Goal: Transaction & Acquisition: Book appointment/travel/reservation

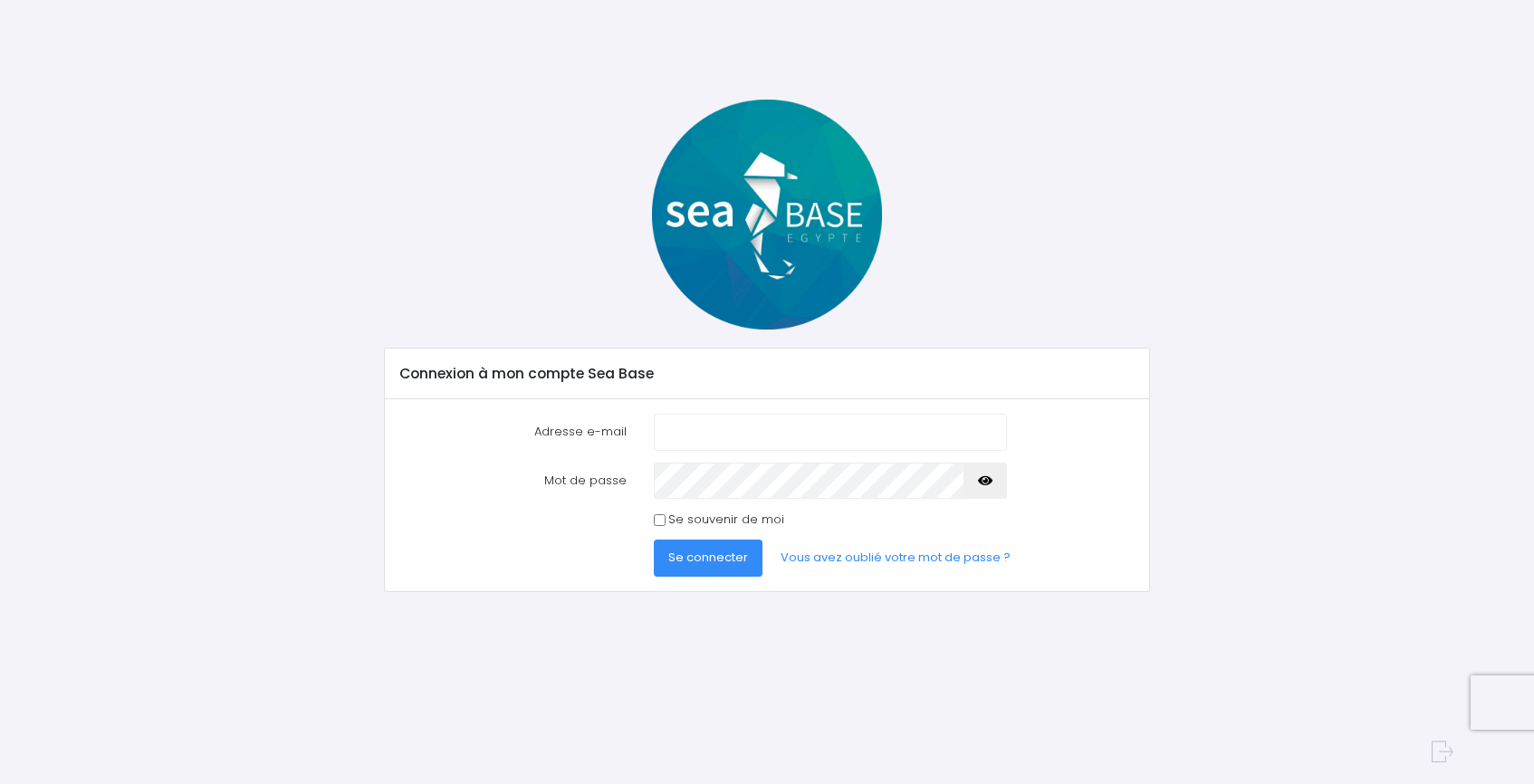
type input "tristan@redseabase.com"
click at [987, 114] on div at bounding box center [767, 214] width 792 height 230
click at [819, 408] on div "Adresse e-mail tristan@redseabase.com Mot de passe" at bounding box center [767, 495] width 764 height 192
click at [819, 434] on input "tristan@redseabase.com" at bounding box center [830, 432] width 353 height 36
click at [654, 540] on button "Se connecter" at bounding box center [708, 557] width 109 height 36
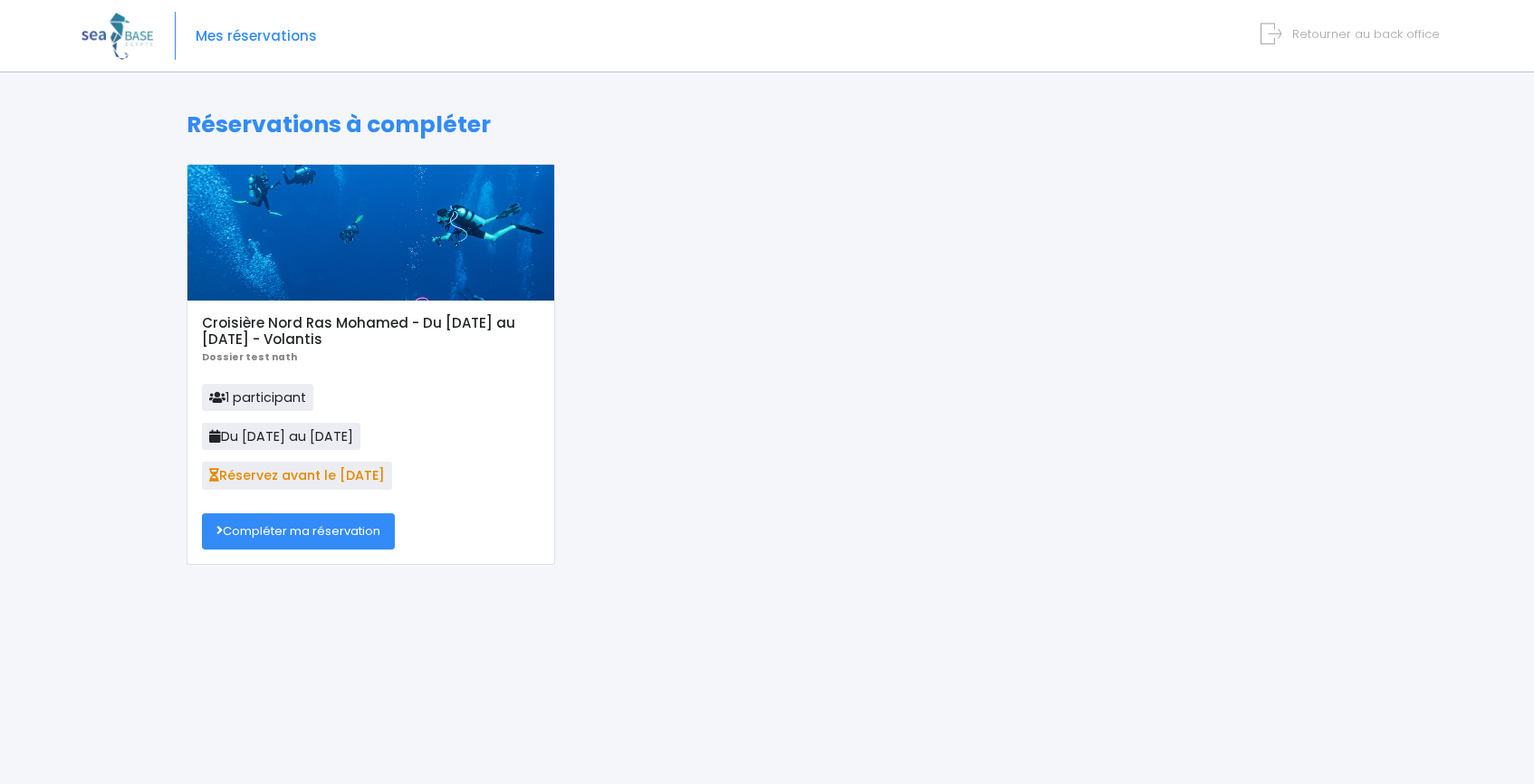
click at [296, 531] on link "Compléter ma réservation" at bounding box center [298, 531] width 193 height 36
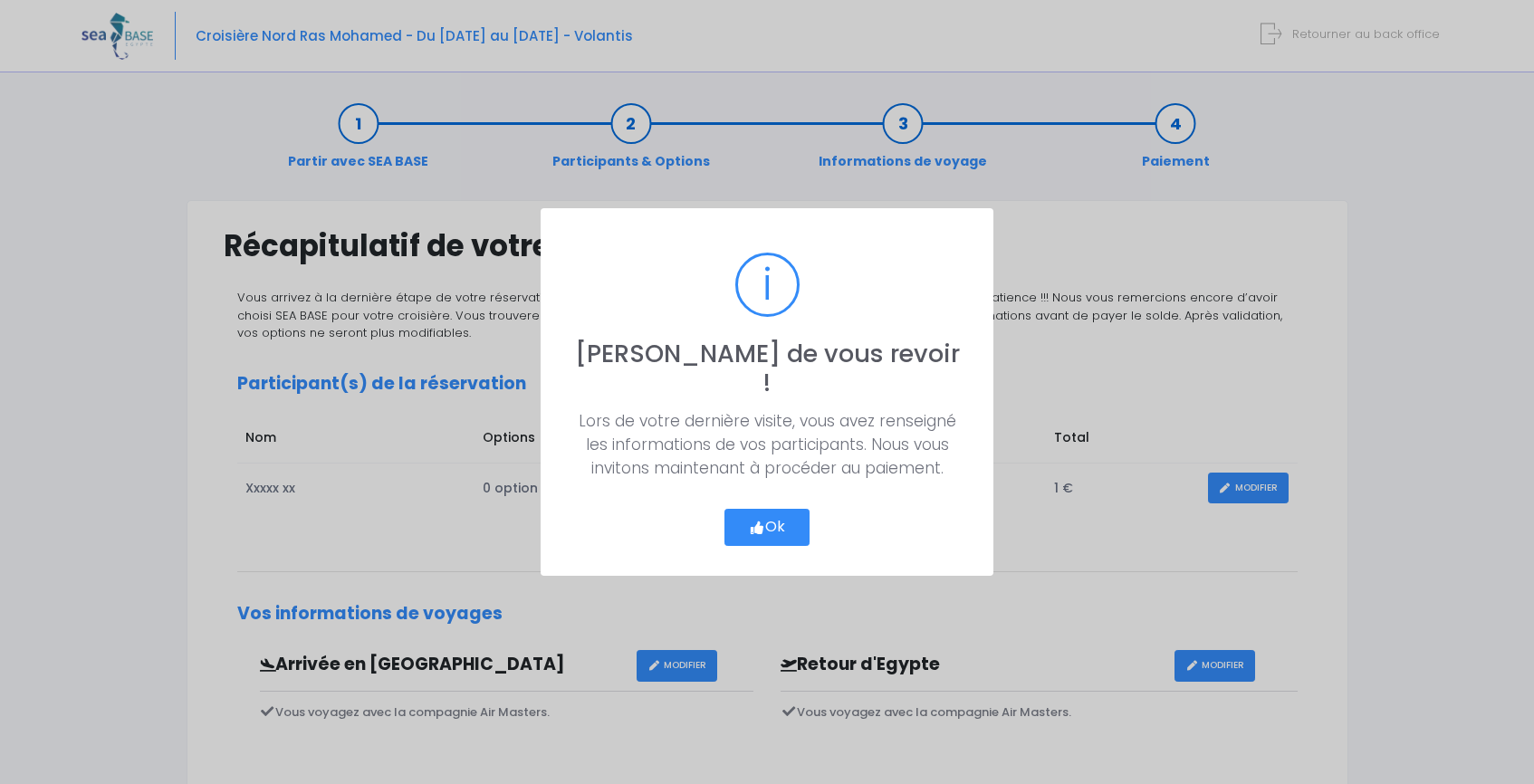
click at [784, 509] on button "Ok" at bounding box center [767, 528] width 85 height 38
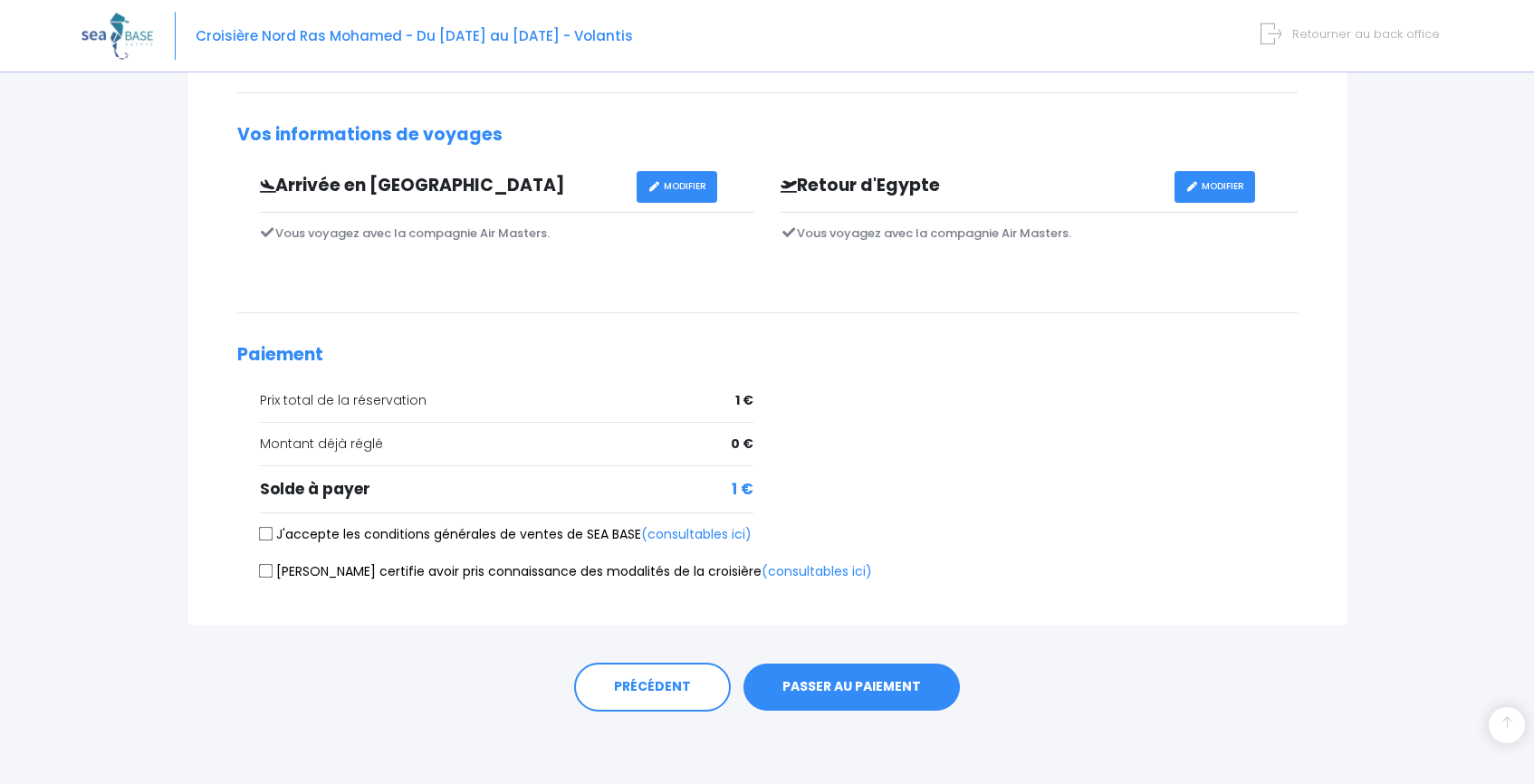
click at [811, 691] on button "PASSER AU PAIEMENT" at bounding box center [851, 687] width 217 height 47
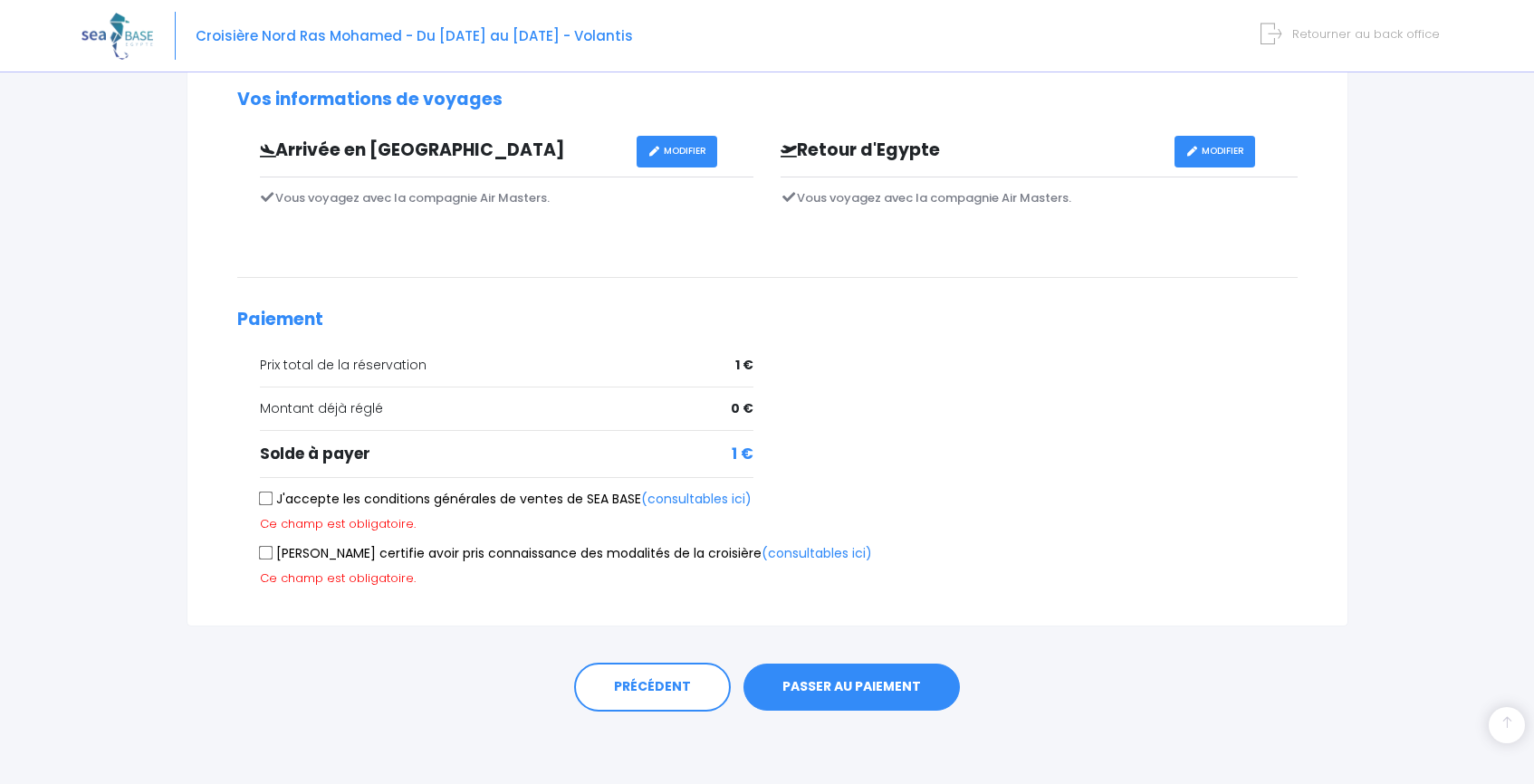
click at [442, 505] on label "J'accepte les conditions générales de ventes de SEA BASE (consultables ici)" at bounding box center [505, 499] width 492 height 19
click at [273, 505] on input "J'accepte les conditions générales de ventes de SEA BASE (consultables ici)" at bounding box center [266, 499] width 15 height 15
checkbox input "true"
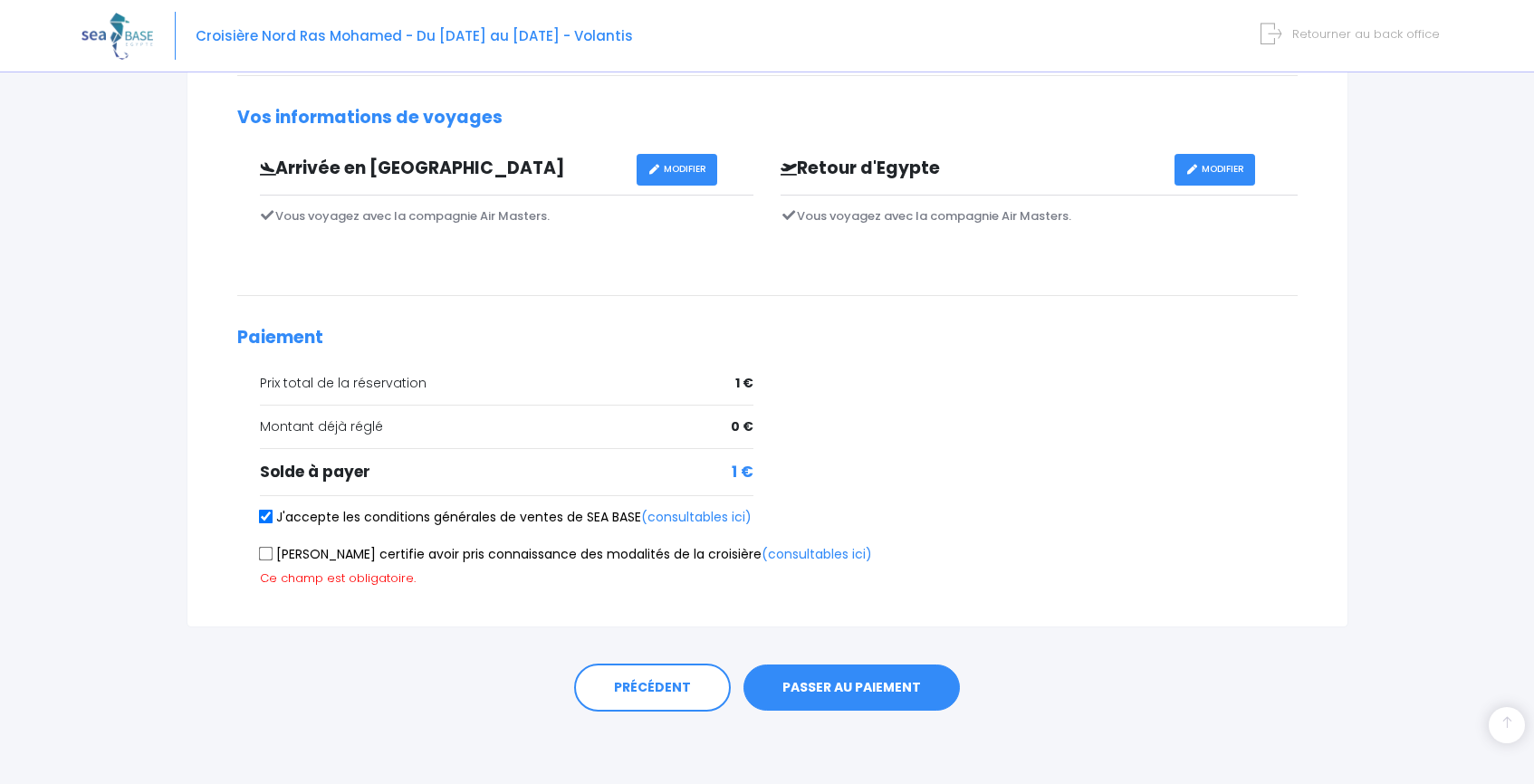
click at [435, 557] on label "Je certifie avoir pris connaissance des modalités de la croisière (consultables…" at bounding box center [566, 554] width 612 height 19
click at [273, 557] on input "Je certifie avoir pris connaissance des modalités de la croisière (consultables…" at bounding box center [266, 554] width 15 height 15
checkbox input "true"
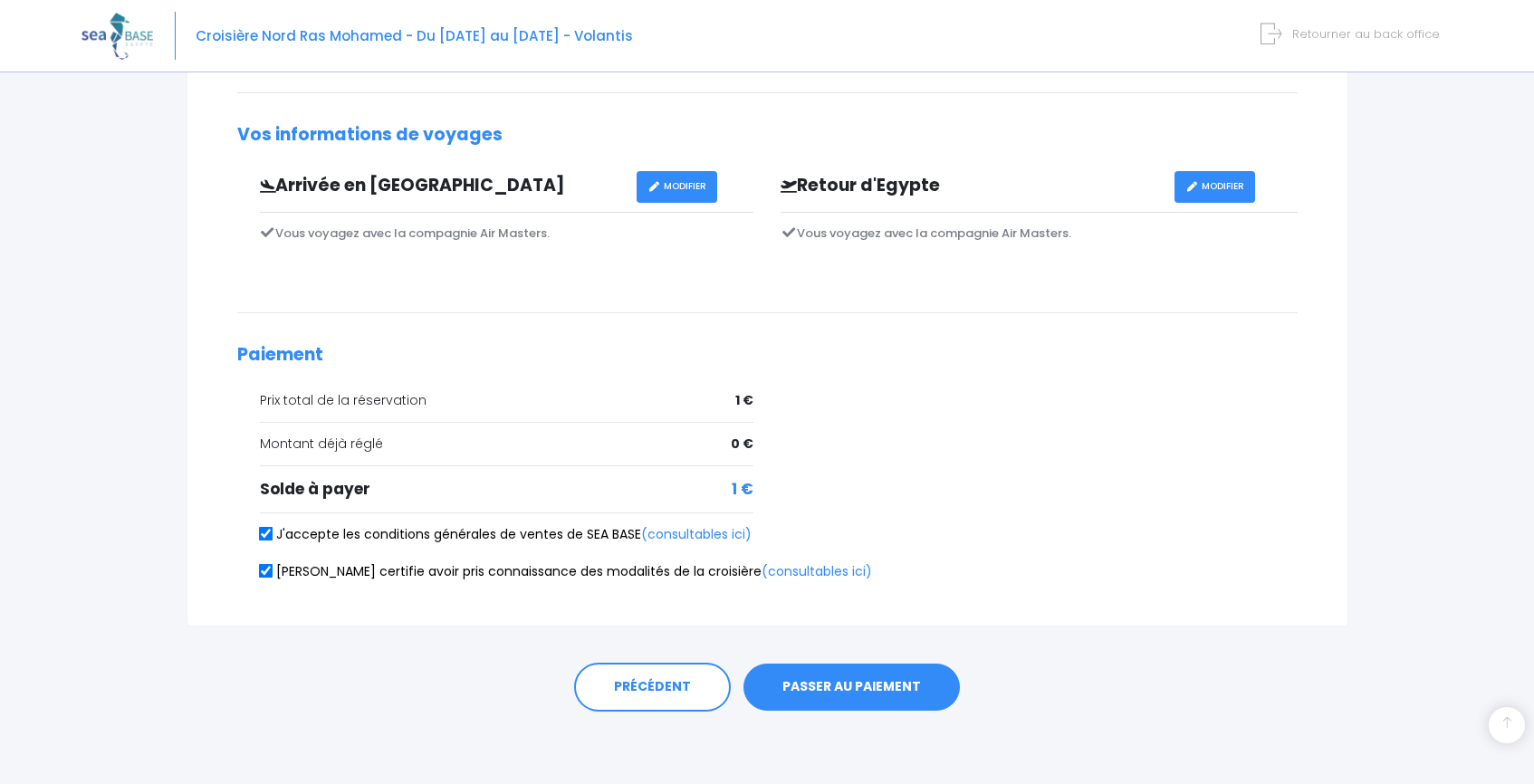
scroll to position [479, 0]
click at [803, 671] on button "PASSER AU PAIEMENT" at bounding box center [851, 687] width 217 height 47
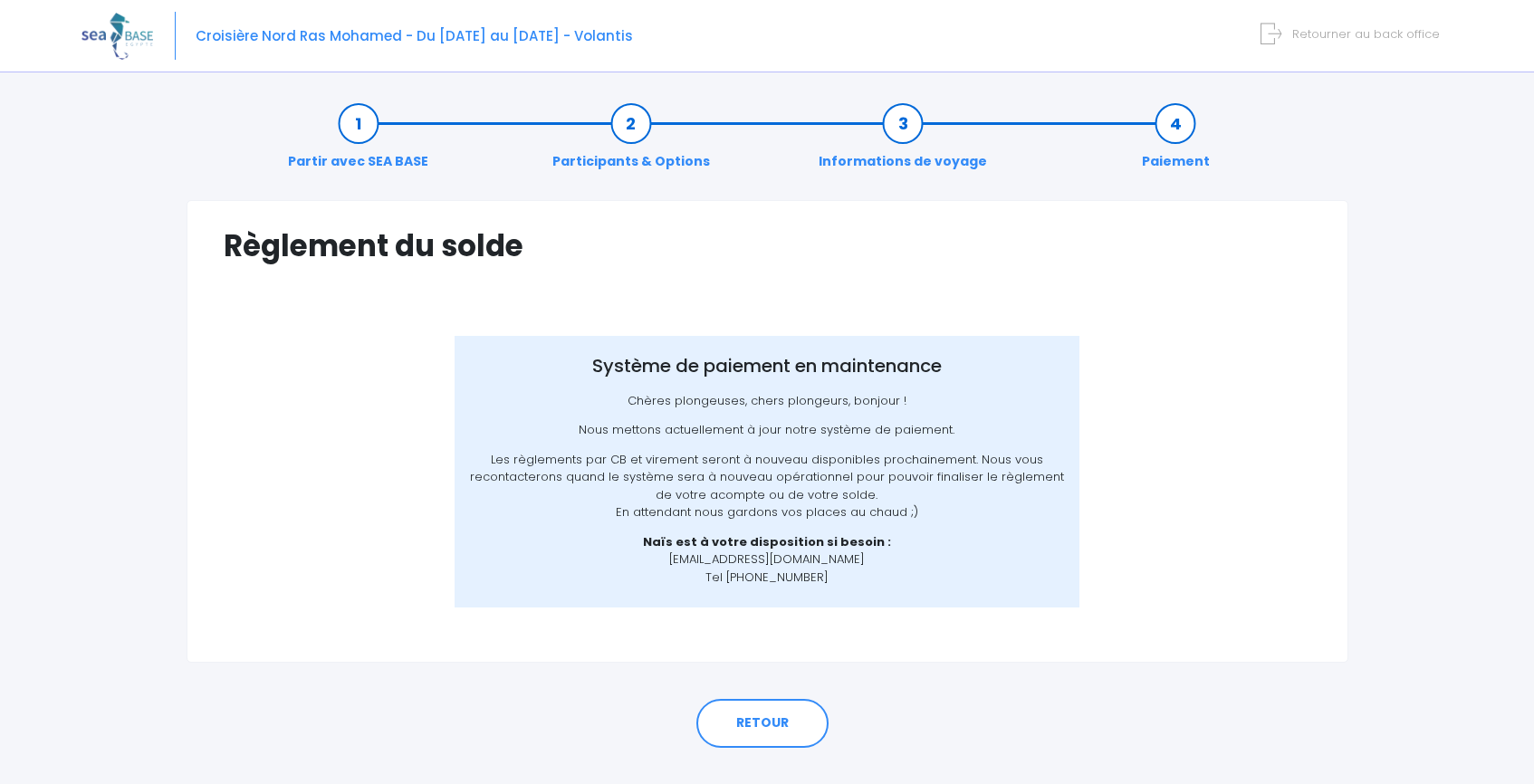
click at [125, 438] on div "Partir avec SEA BASE Participants & Options Informations de voyage Paiement Règ…" at bounding box center [767, 452] width 1372 height 736
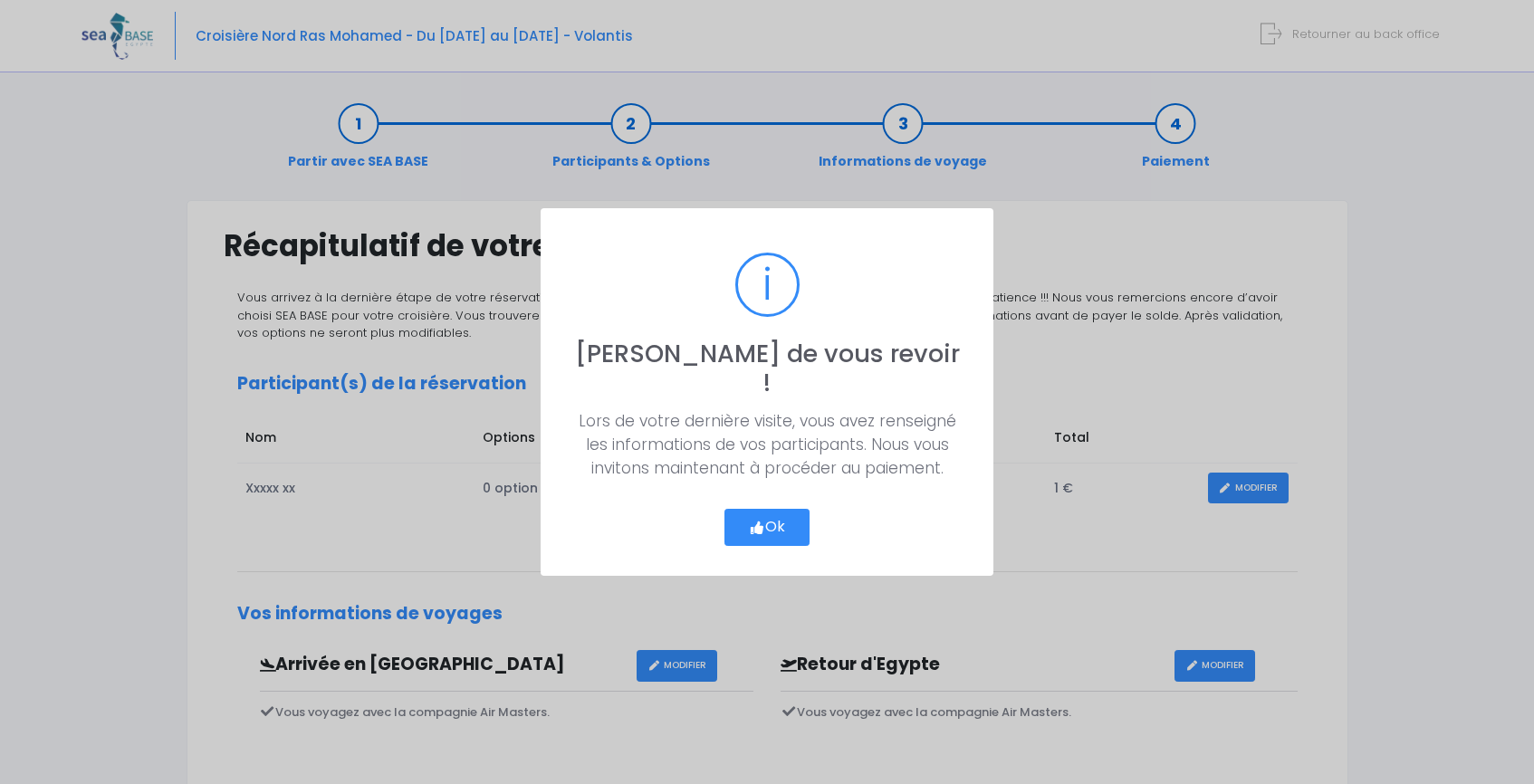
click at [774, 523] on button "Ok" at bounding box center [767, 528] width 85 height 38
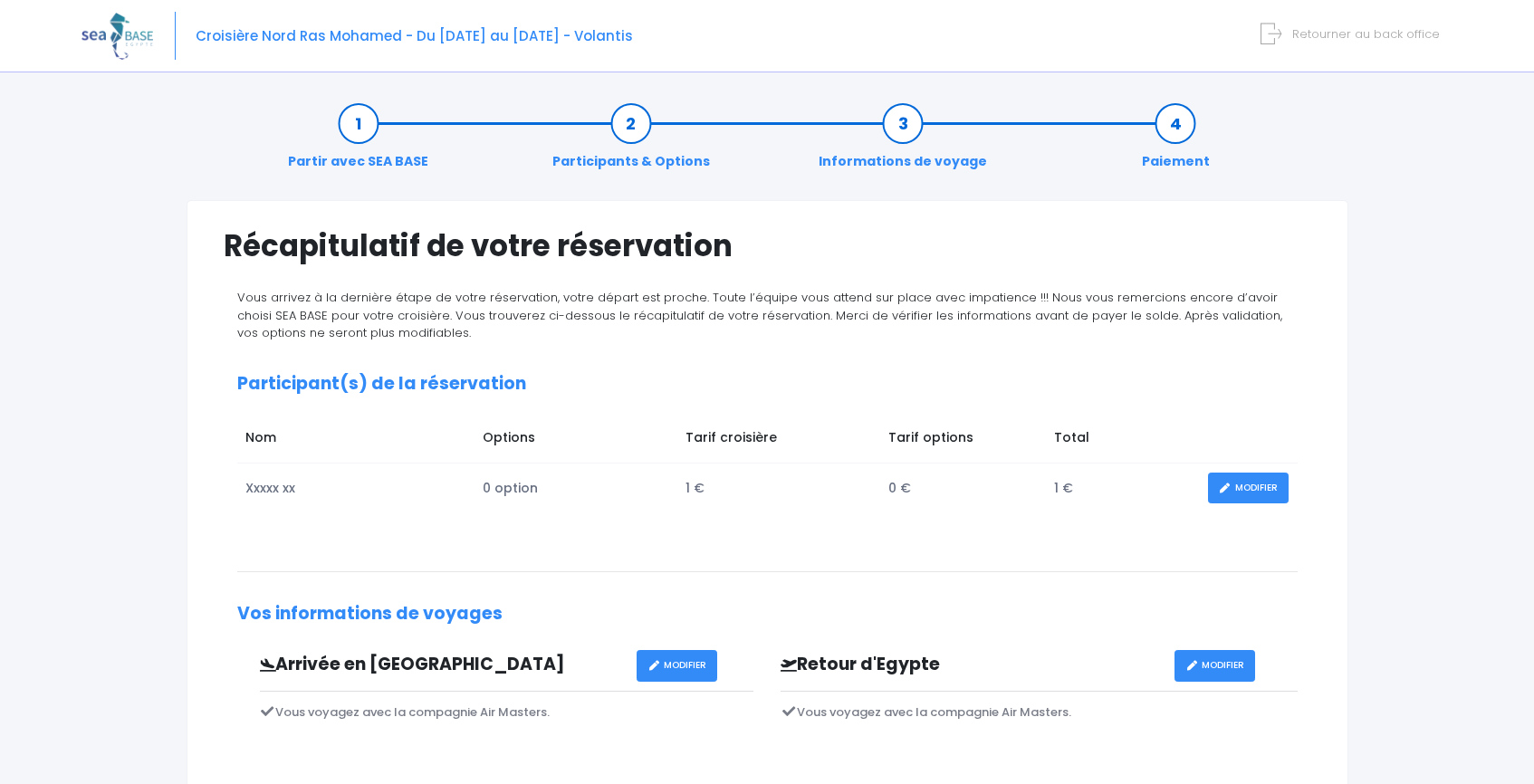
click at [1325, 33] on span "Retourner au back office" at bounding box center [1366, 33] width 148 height 18
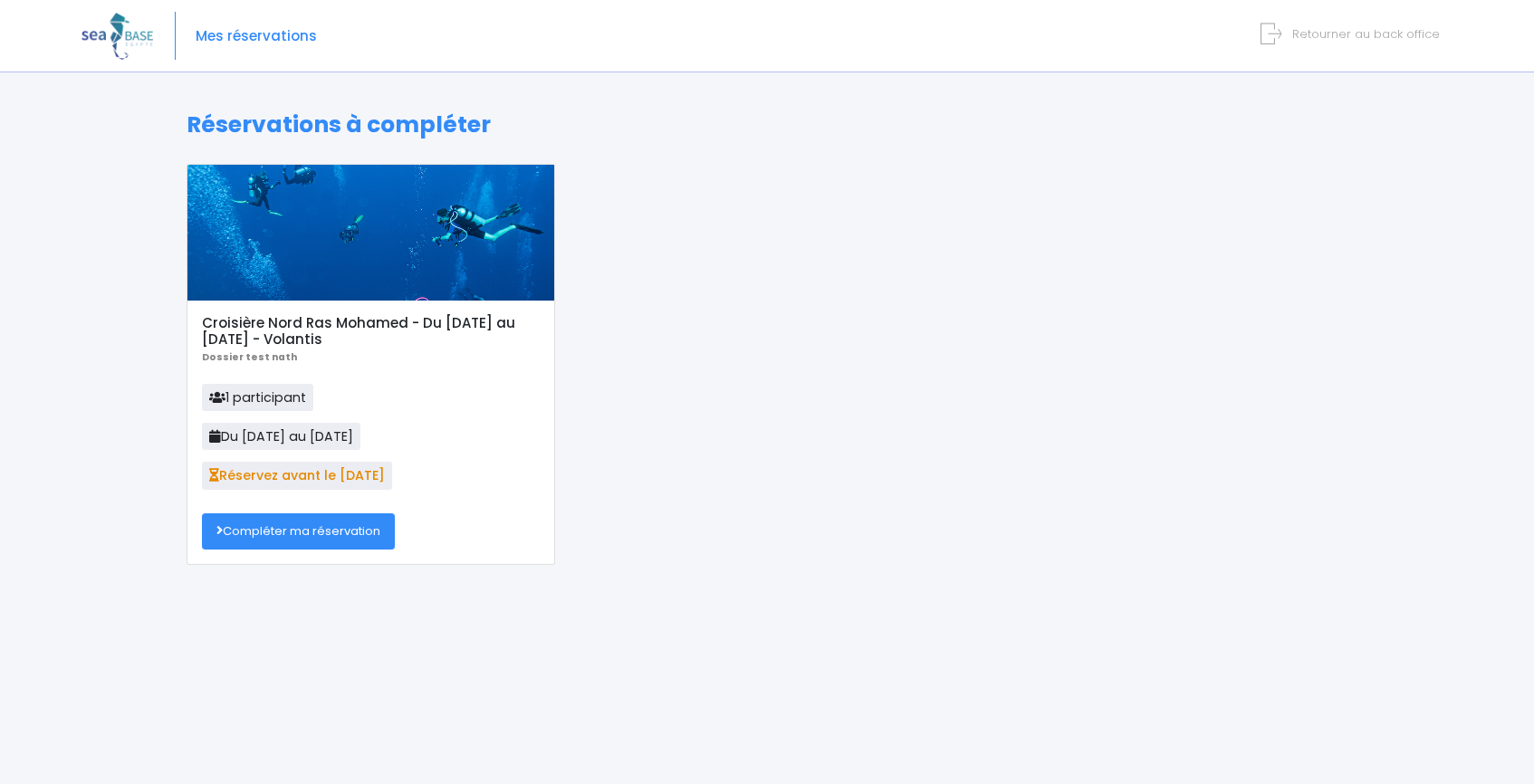
click at [303, 517] on link "Compléter ma réservation" at bounding box center [298, 531] width 193 height 36
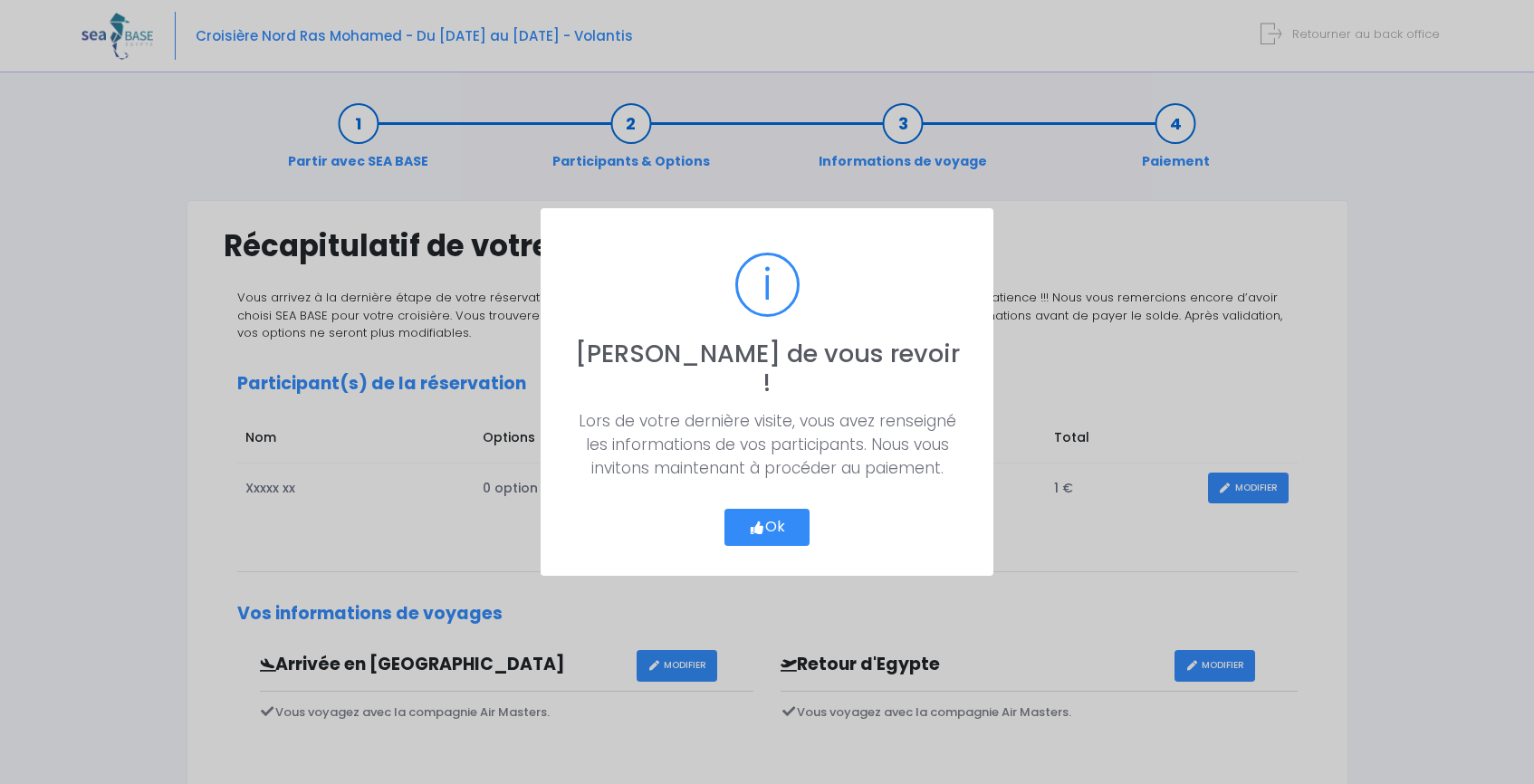
click at [750, 509] on button "Ok" at bounding box center [767, 528] width 85 height 38
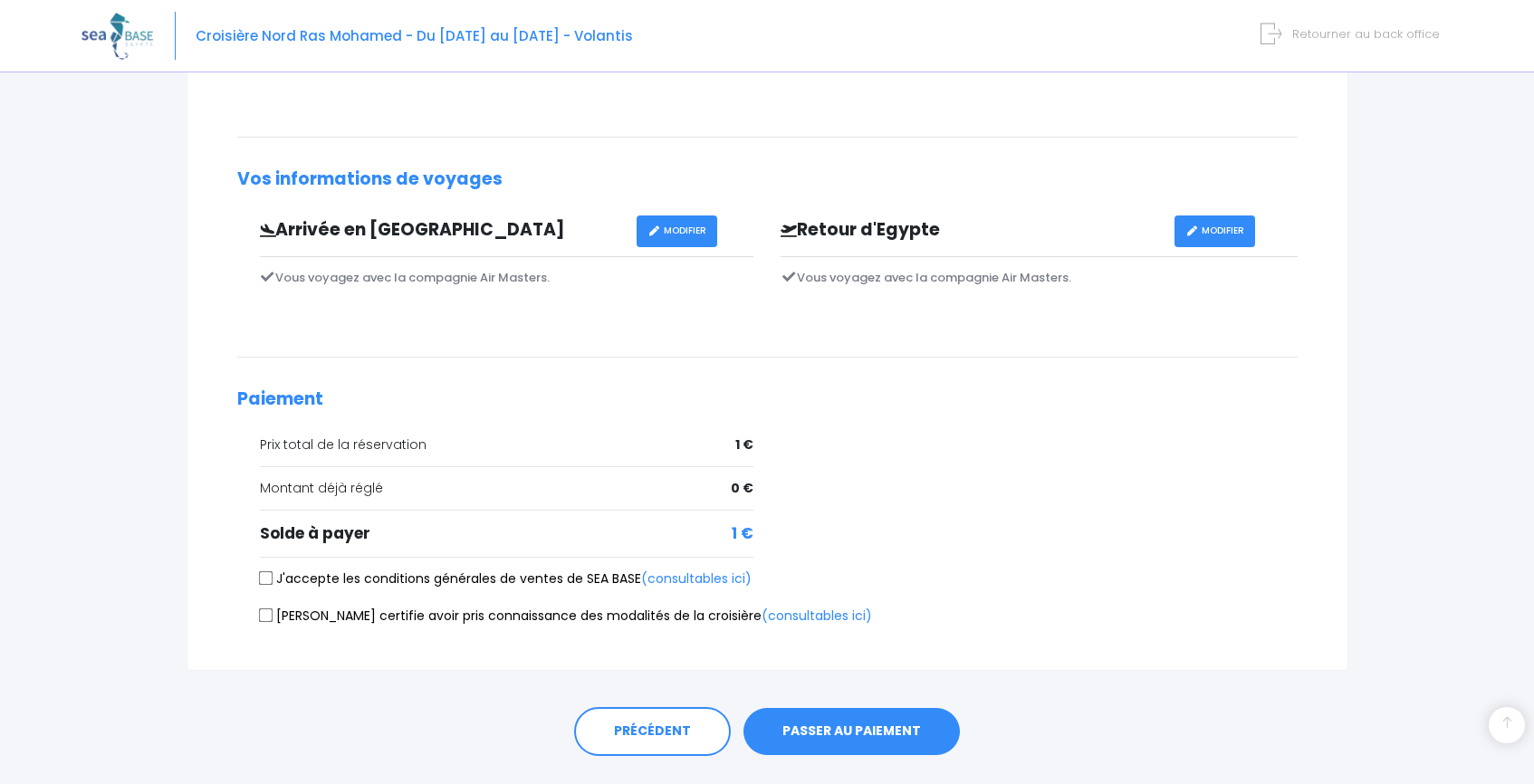
scroll to position [479, 0]
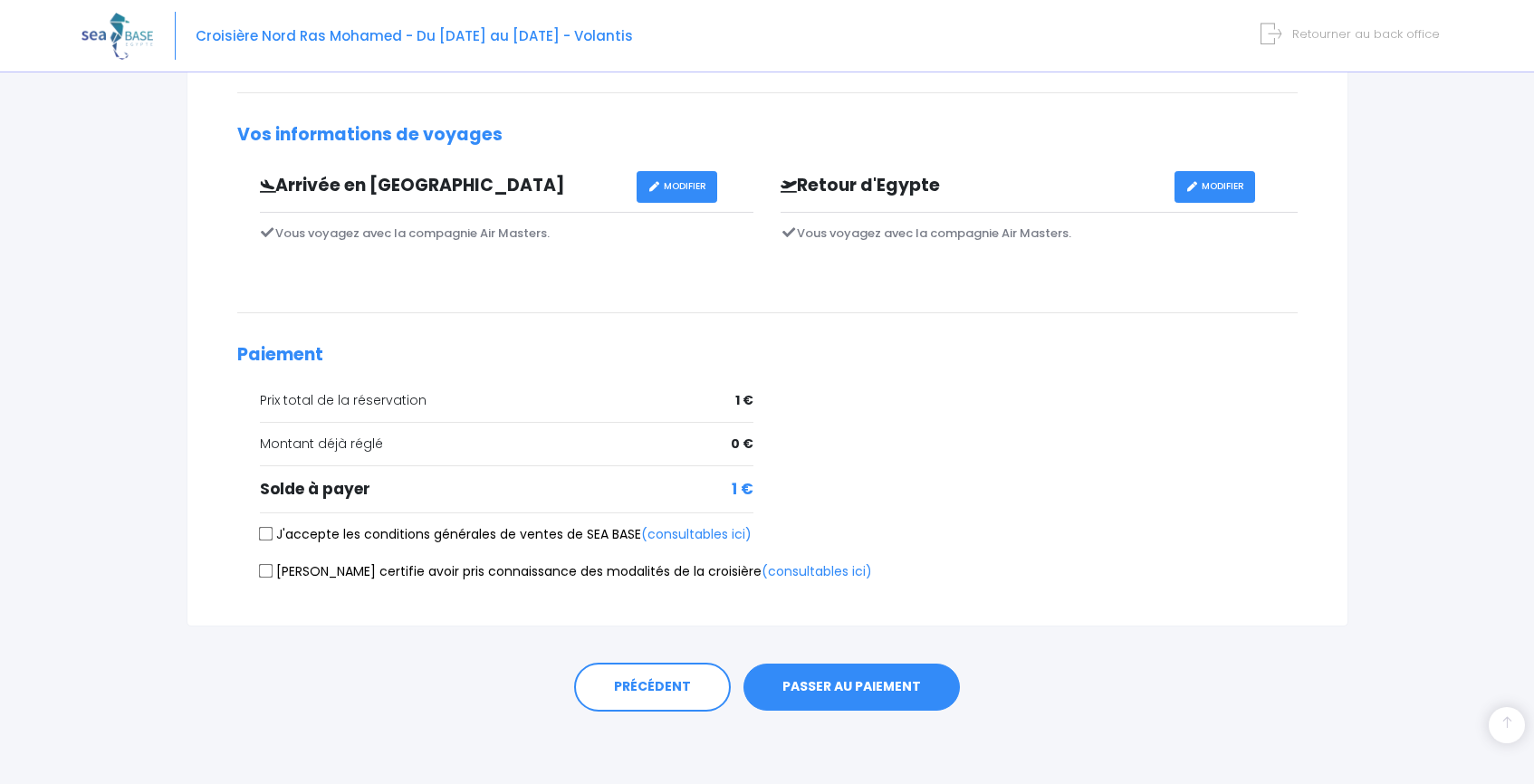
click at [509, 542] on label "J'accepte les conditions générales de ventes de SEA BASE (consultables ici)" at bounding box center [505, 535] width 492 height 19
click at [273, 541] on input "J'accepte les conditions générales de ventes de SEA BASE (consultables ici)" at bounding box center [266, 534] width 15 height 15
checkbox input "true"
click at [511, 563] on label "Je certifie avoir pris connaissance des modalités de la croisière (consultables…" at bounding box center [566, 572] width 612 height 19
click at [273, 564] on input "Je certifie avoir pris connaissance des modalités de la croisière (consultables…" at bounding box center [266, 572] width 15 height 15
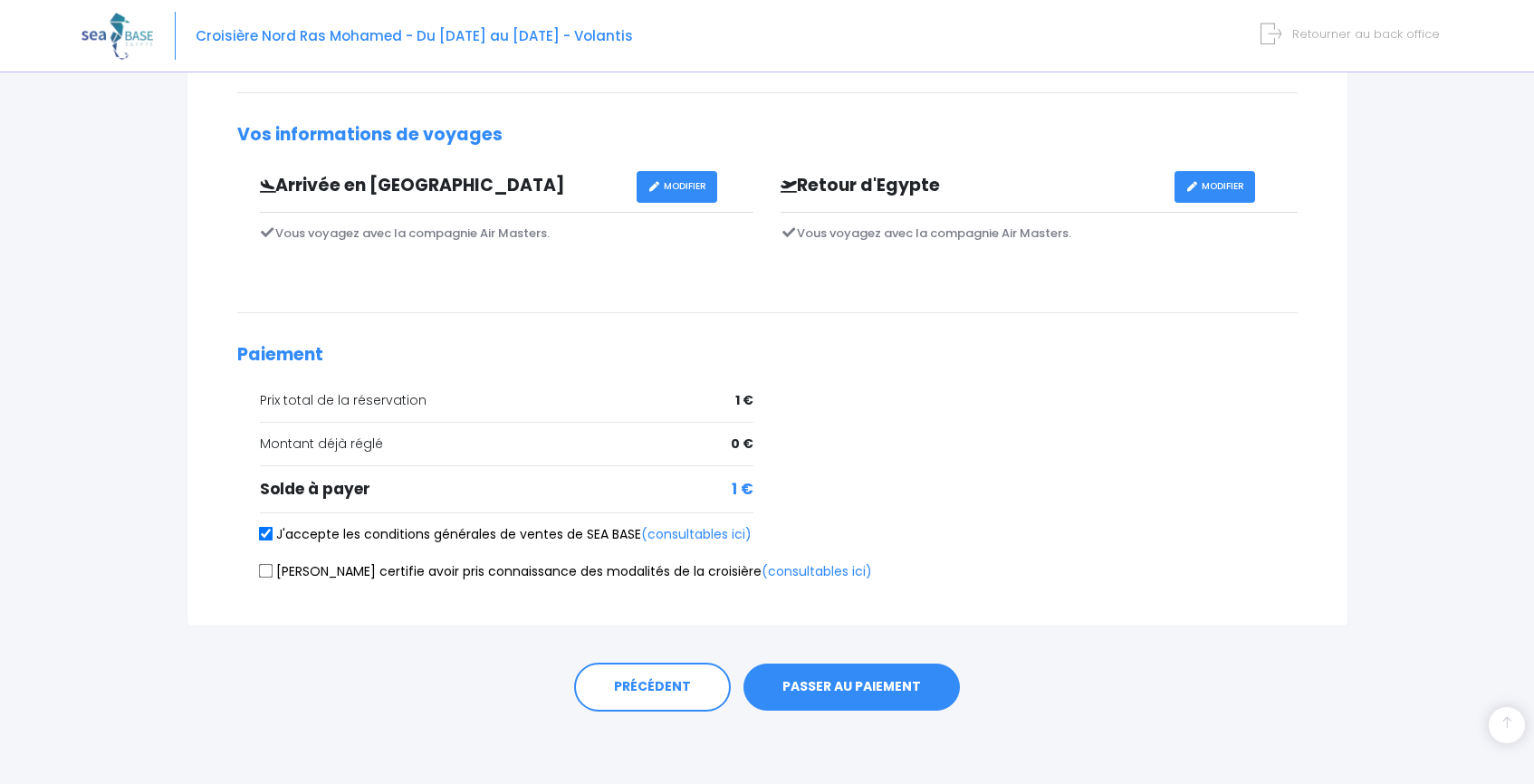
checkbox input "true"
click at [778, 678] on button "PASSER AU PAIEMENT" at bounding box center [851, 687] width 217 height 47
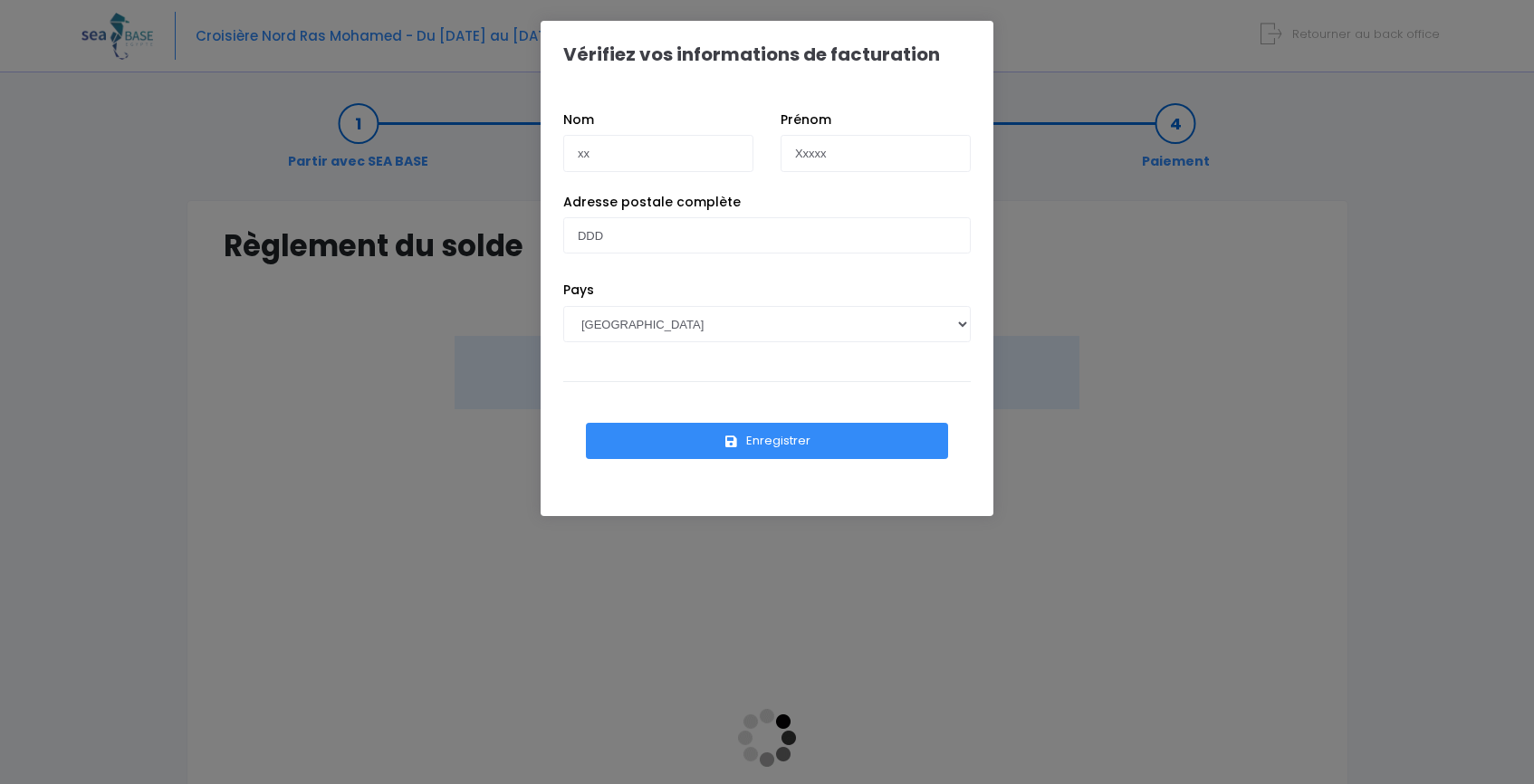
click at [776, 442] on button "Enregistrer" at bounding box center [767, 441] width 363 height 36
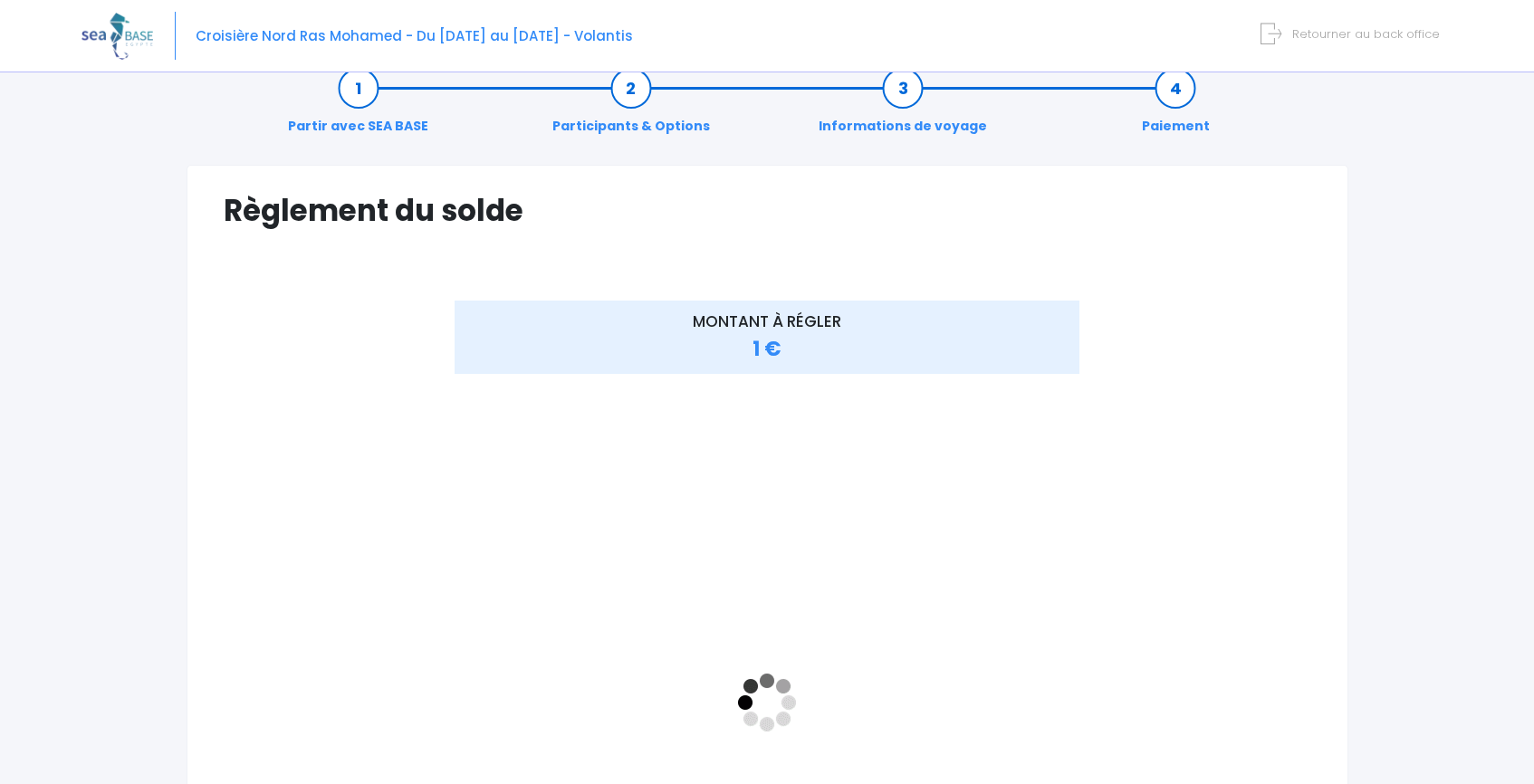
scroll to position [27, 0]
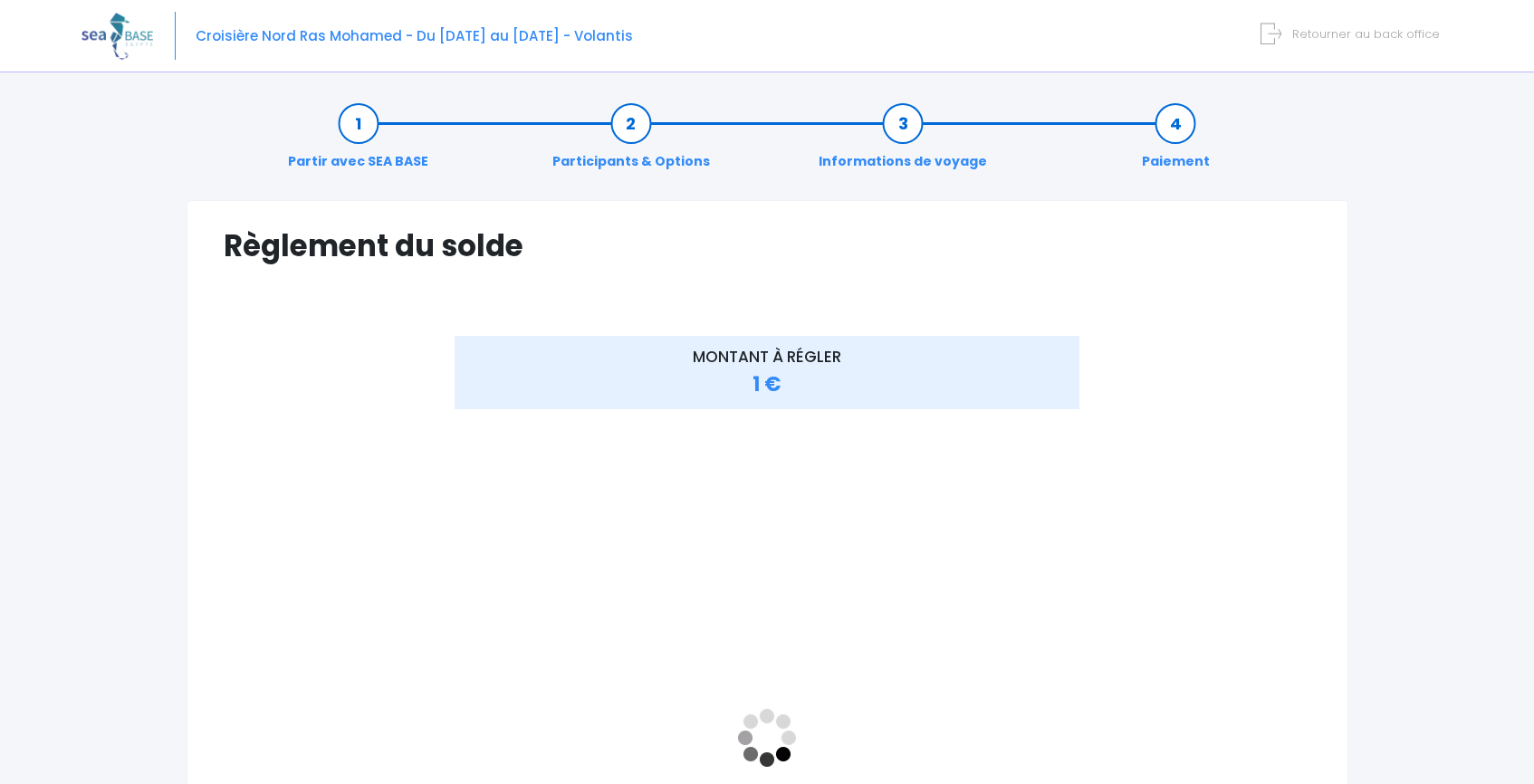
scroll to position [27, 0]
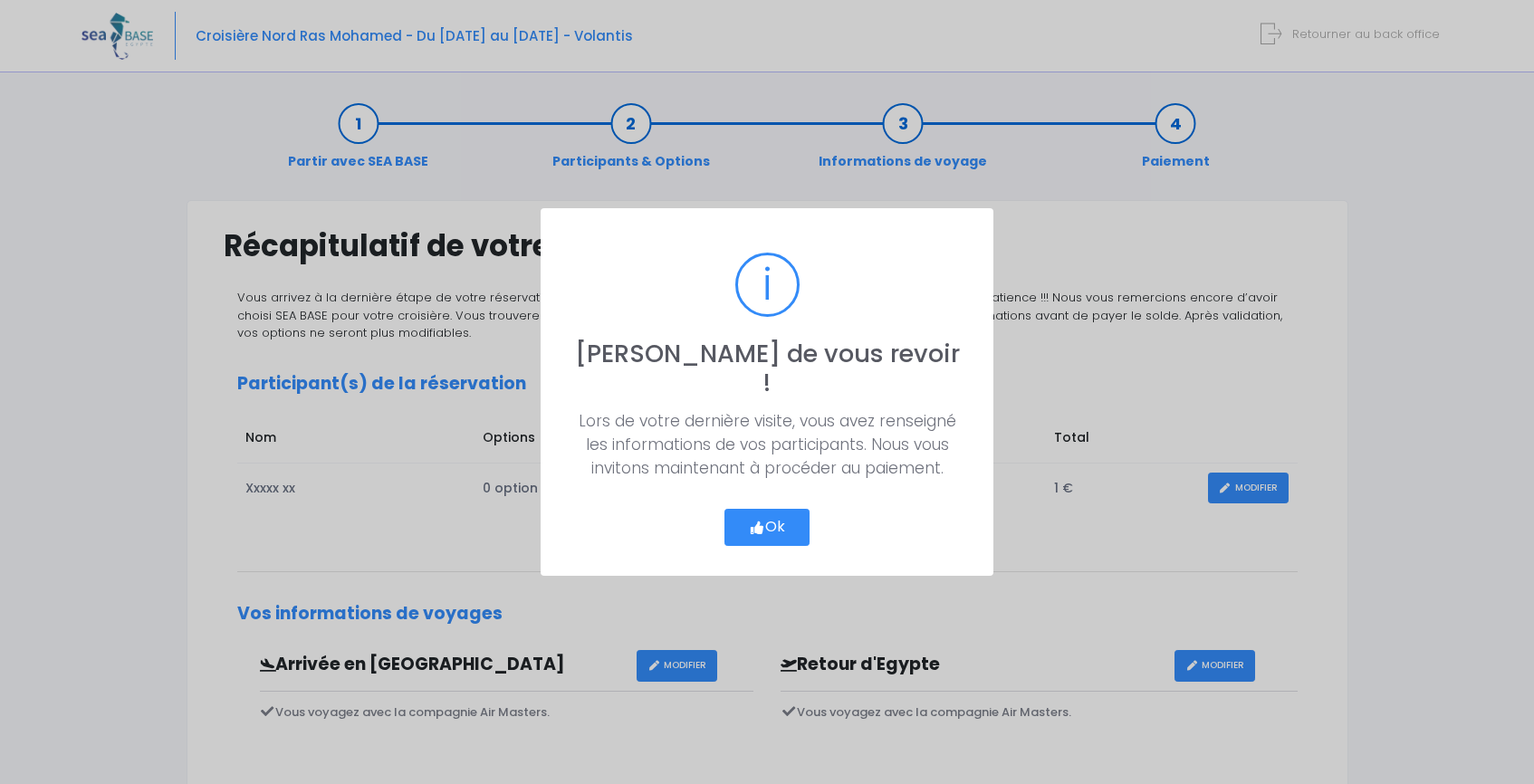
click at [767, 509] on button "Ok" at bounding box center [767, 528] width 85 height 38
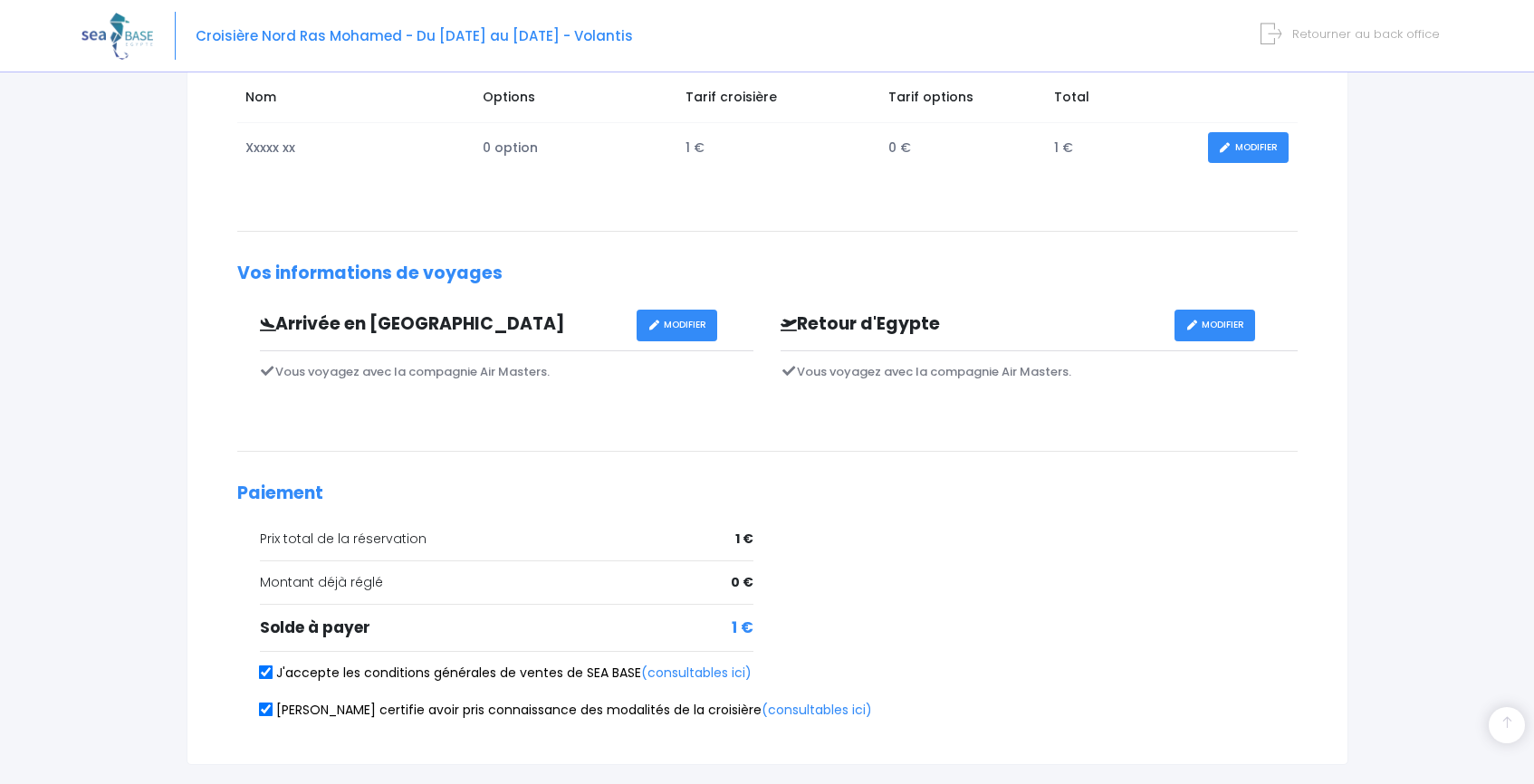
scroll to position [479, 0]
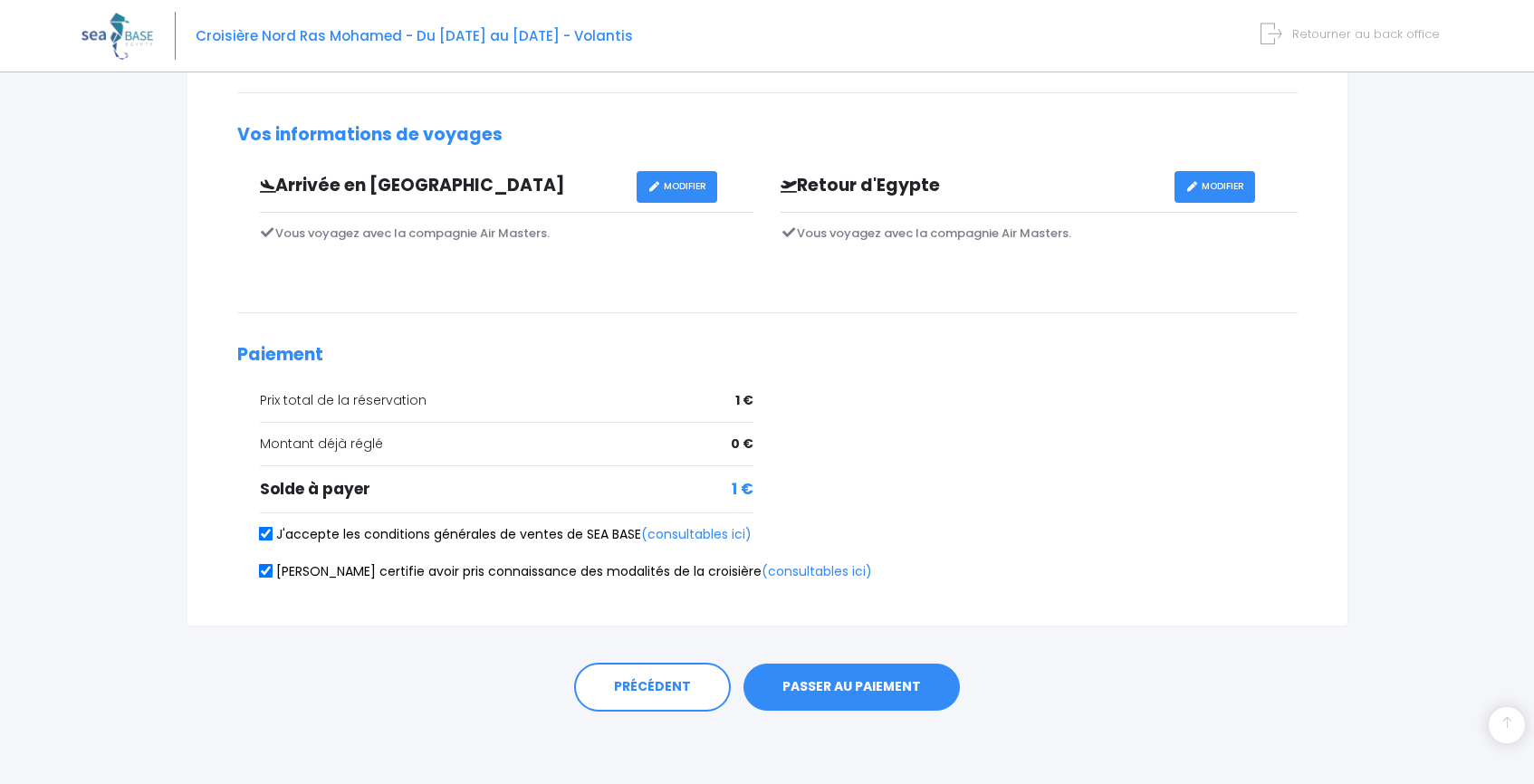
click at [822, 692] on button "PASSER AU PAIEMENT" at bounding box center [851, 687] width 217 height 47
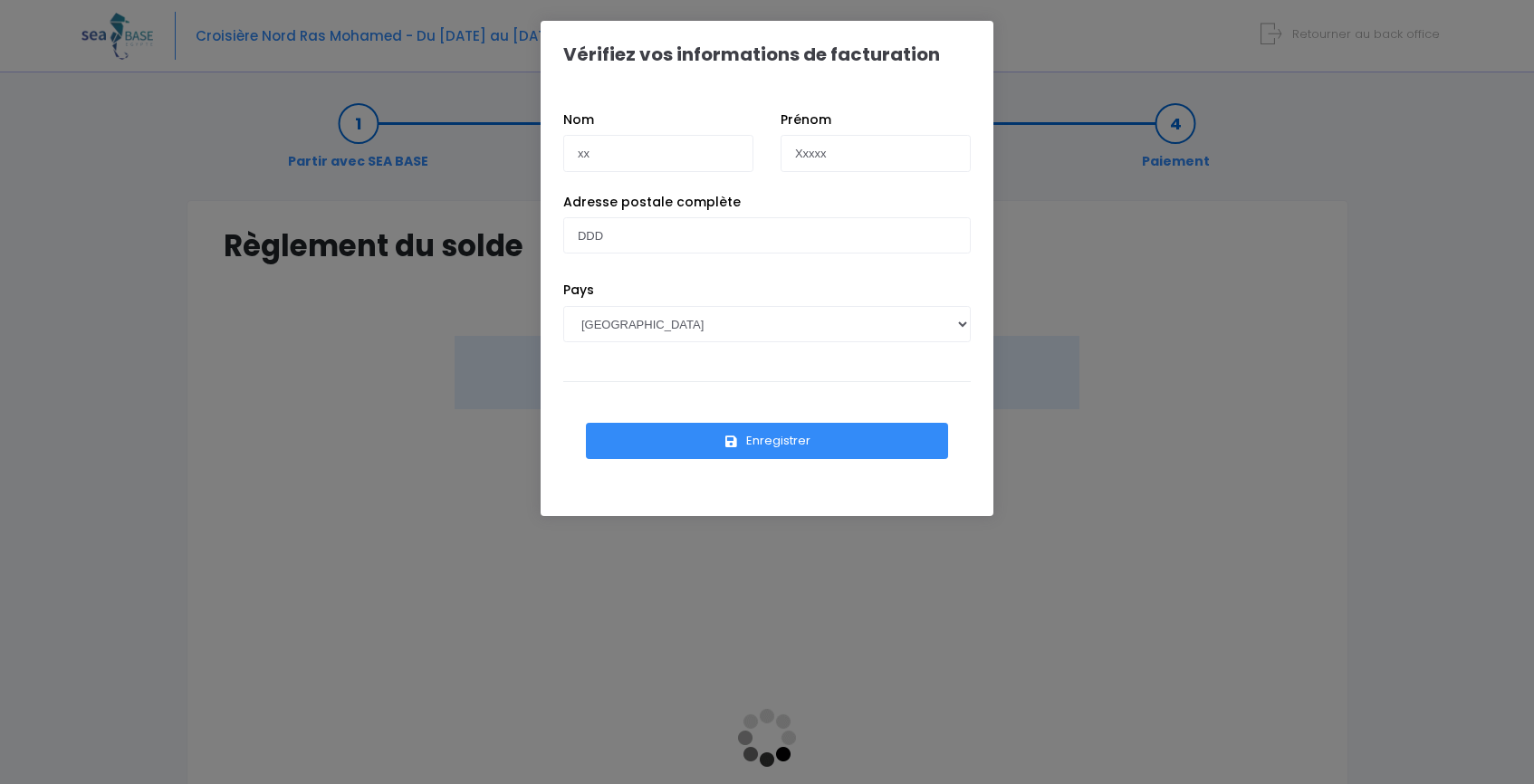
click at [355, 262] on div "Vérifiez vos informations de facturation Nom xx Prénom Xxxxx Adresse postale co…" at bounding box center [767, 392] width 1534 height 784
